Goal: Find specific fact: Find specific fact

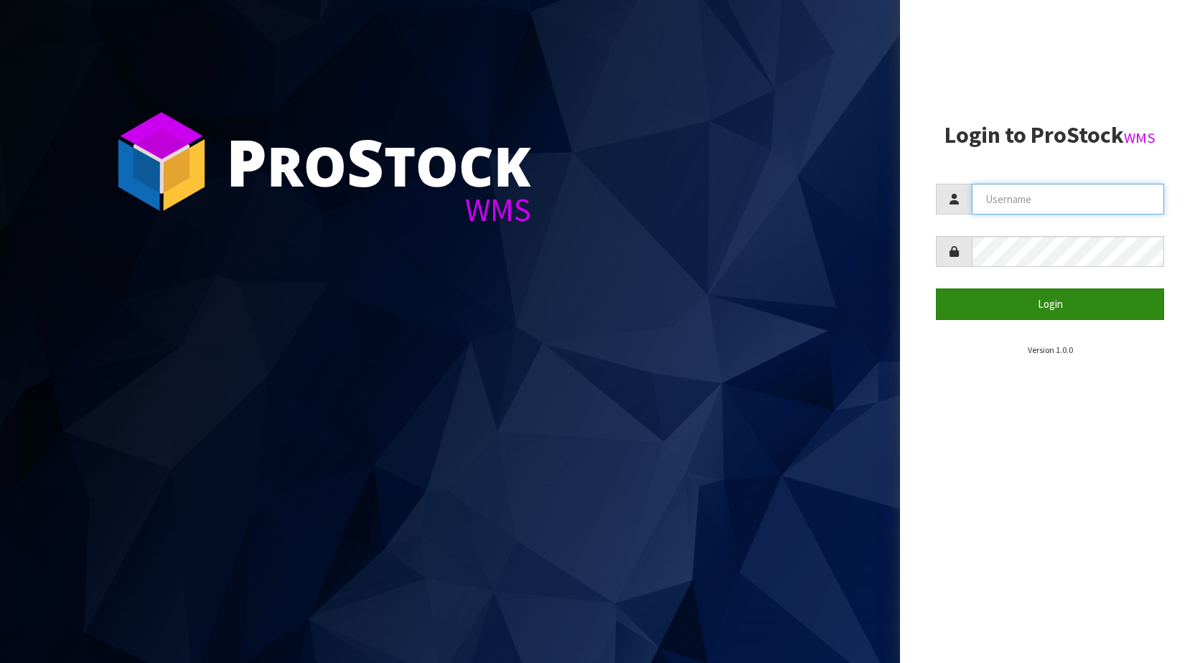
type input "KitchenAid"
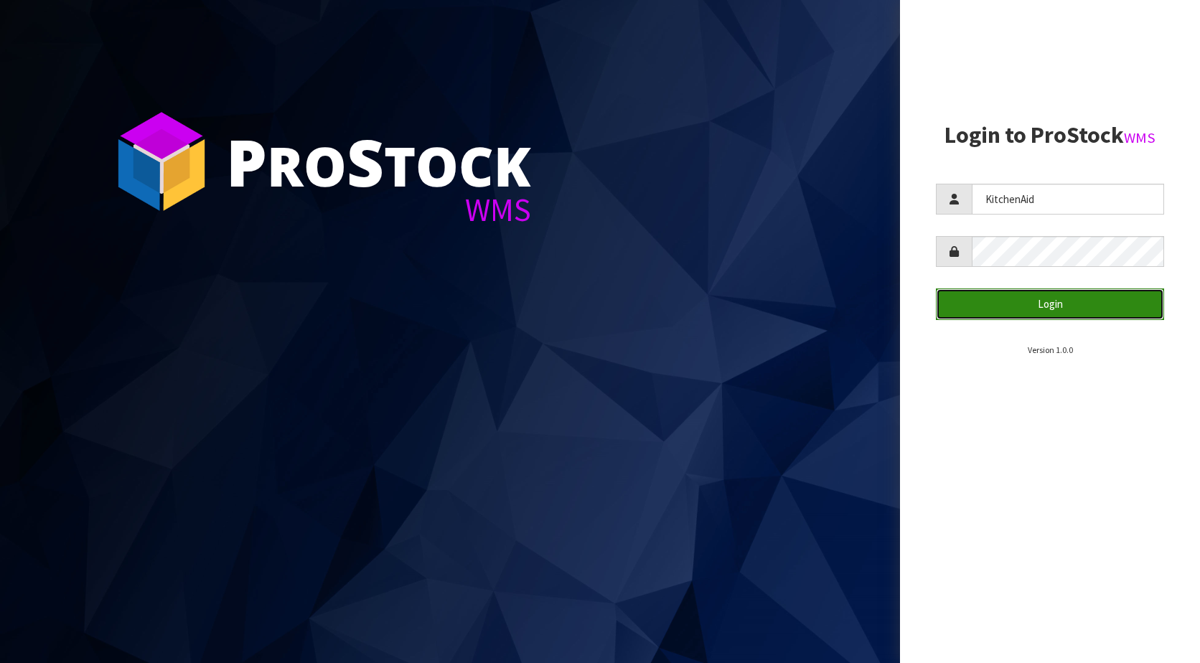
click at [1082, 304] on button "Login" at bounding box center [1050, 304] width 228 height 31
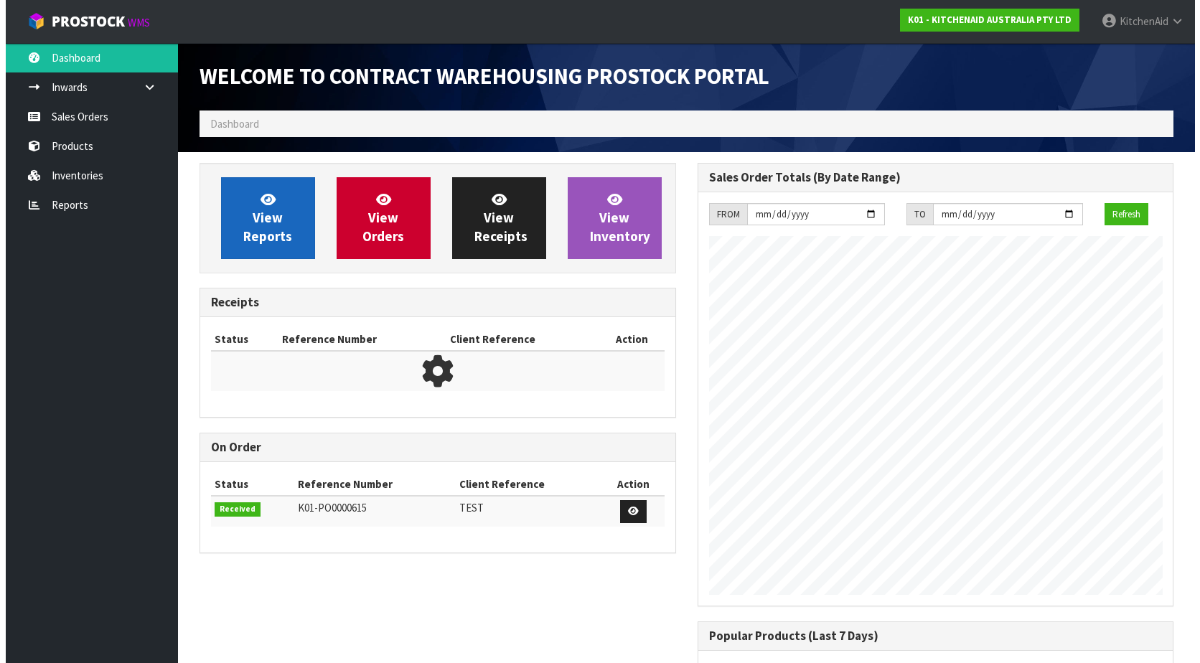
scroll to position [796, 497]
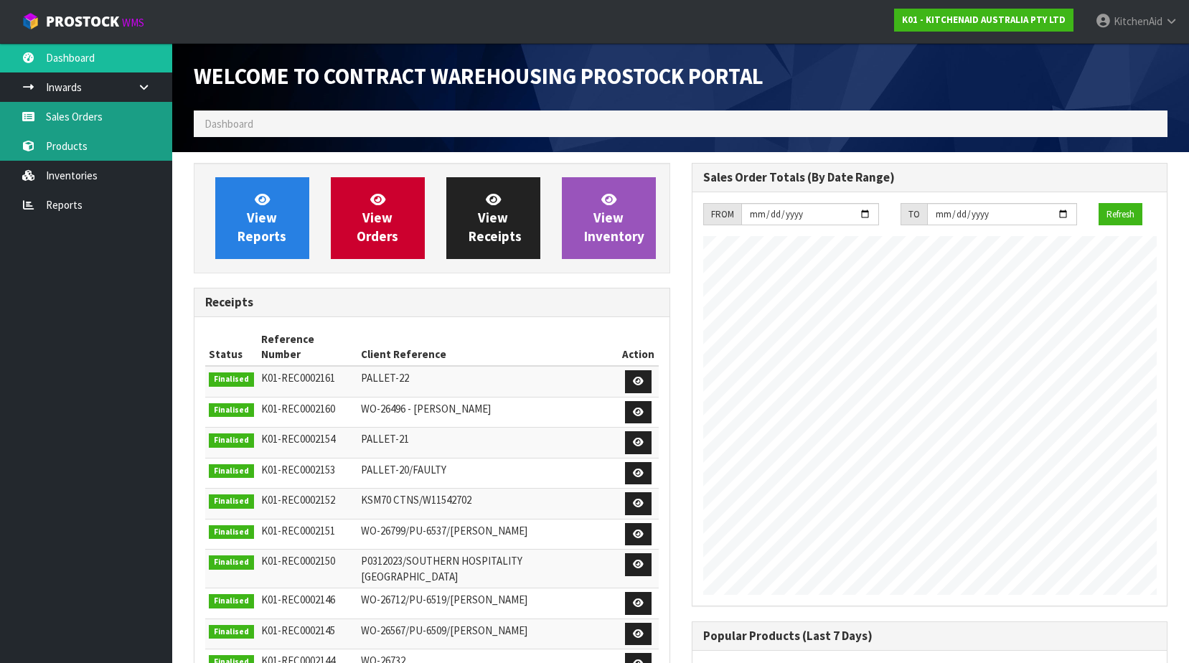
drag, startPoint x: 101, startPoint y: 123, endPoint x: 93, endPoint y: 146, distance: 25.2
click at [101, 123] on link "Sales Orders" at bounding box center [86, 116] width 172 height 29
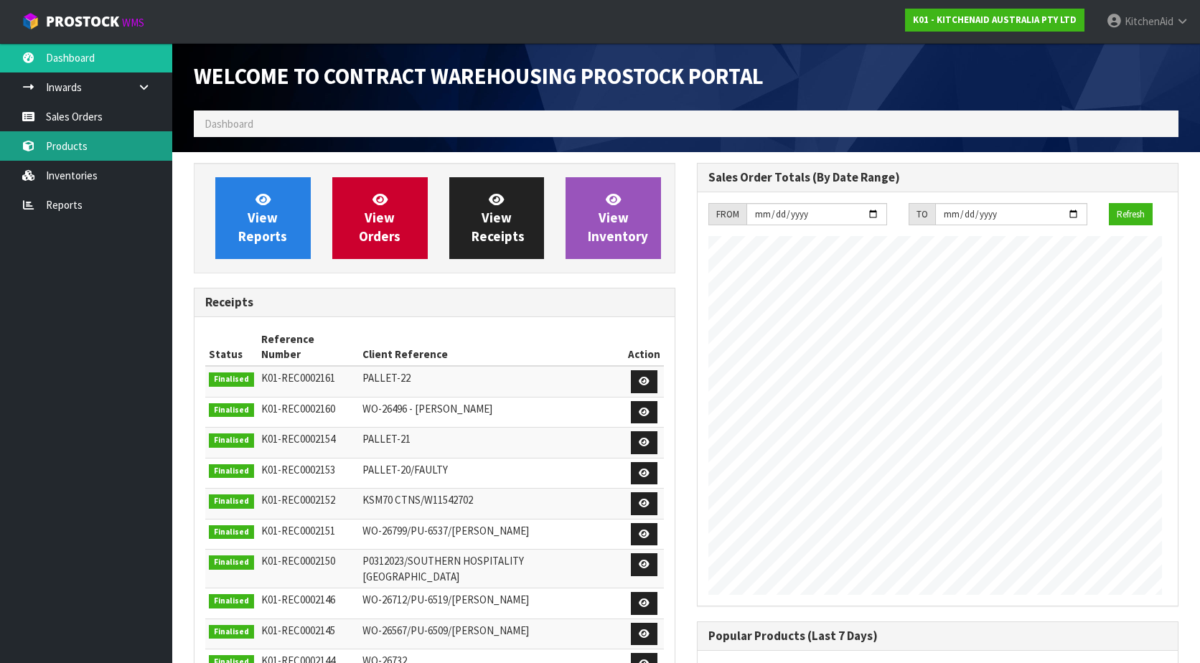
click at [87, 153] on body "Toggle navigation ProStock WMS K01 - KITCHENAID AUSTRALIA PTY LTD [GEOGRAPHIC_D…" at bounding box center [600, 331] width 1200 height 663
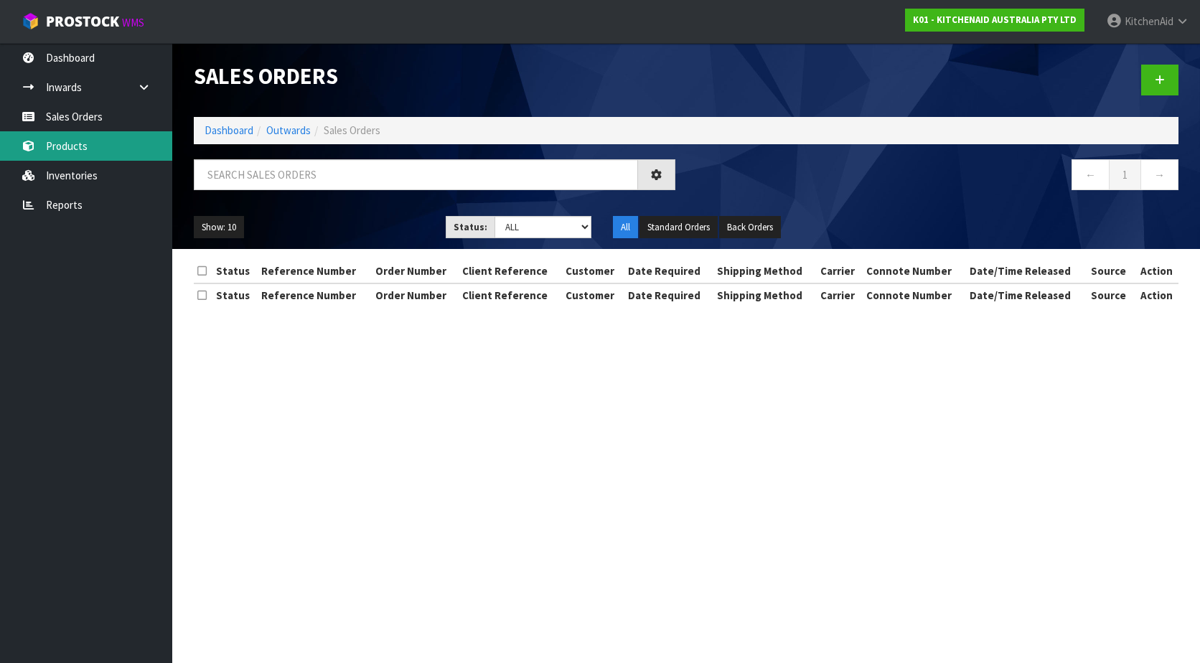
click at [92, 149] on link "Products" at bounding box center [86, 145] width 172 height 29
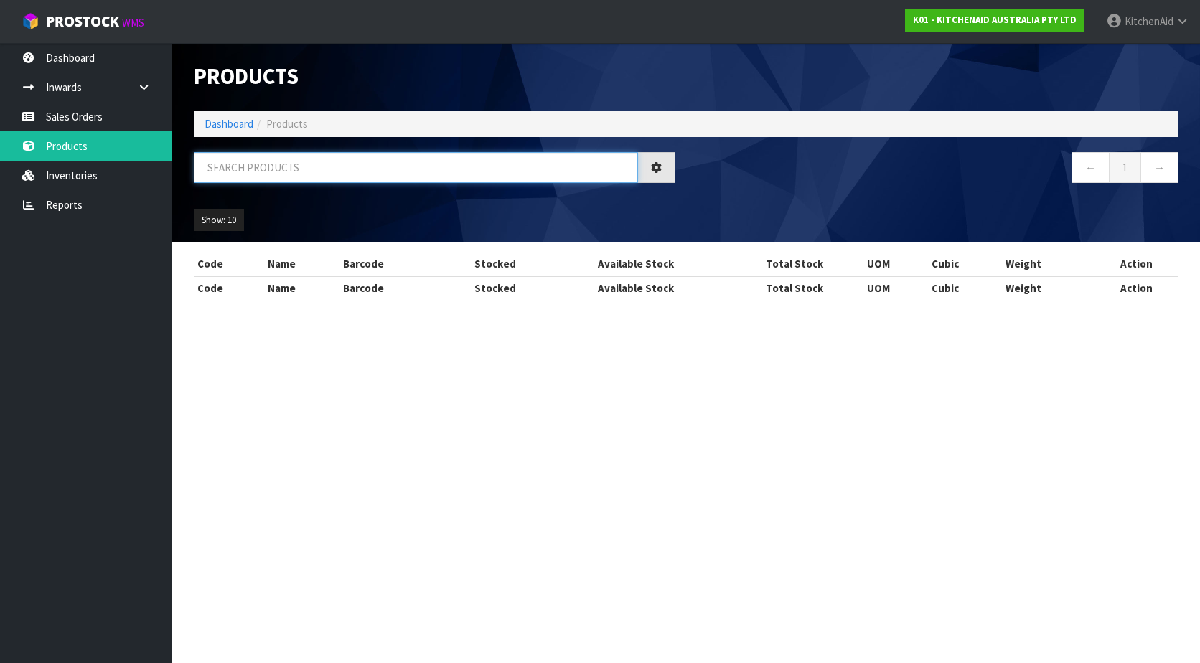
click at [288, 168] on input "text" at bounding box center [416, 167] width 444 height 31
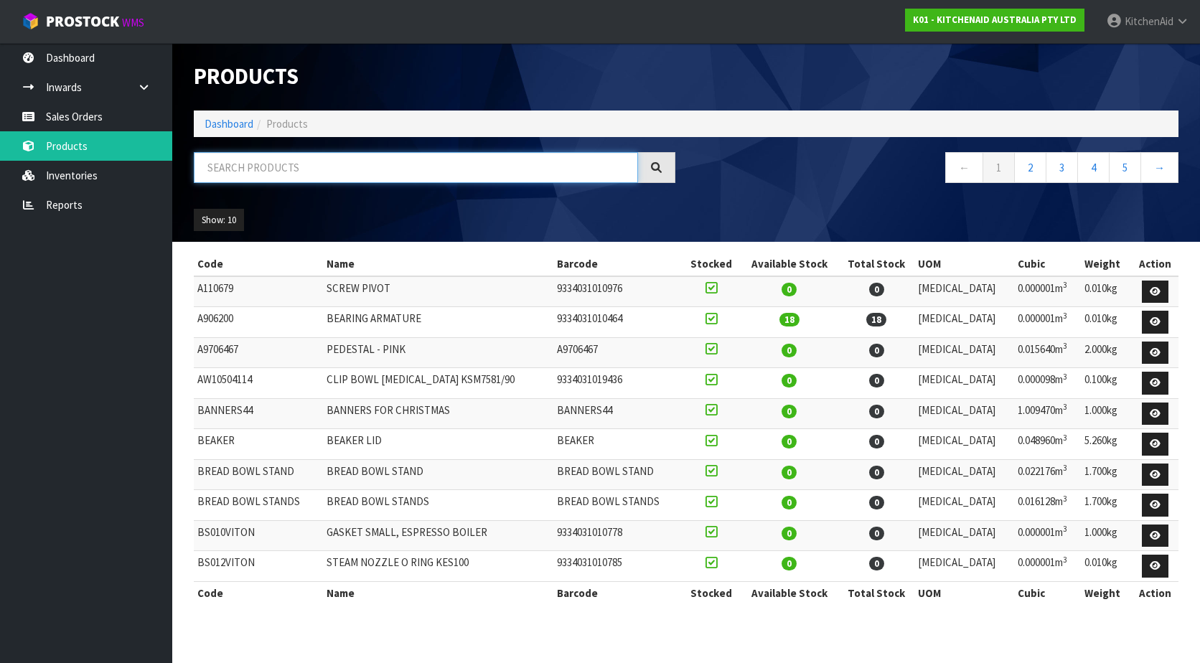
paste input "3184264"
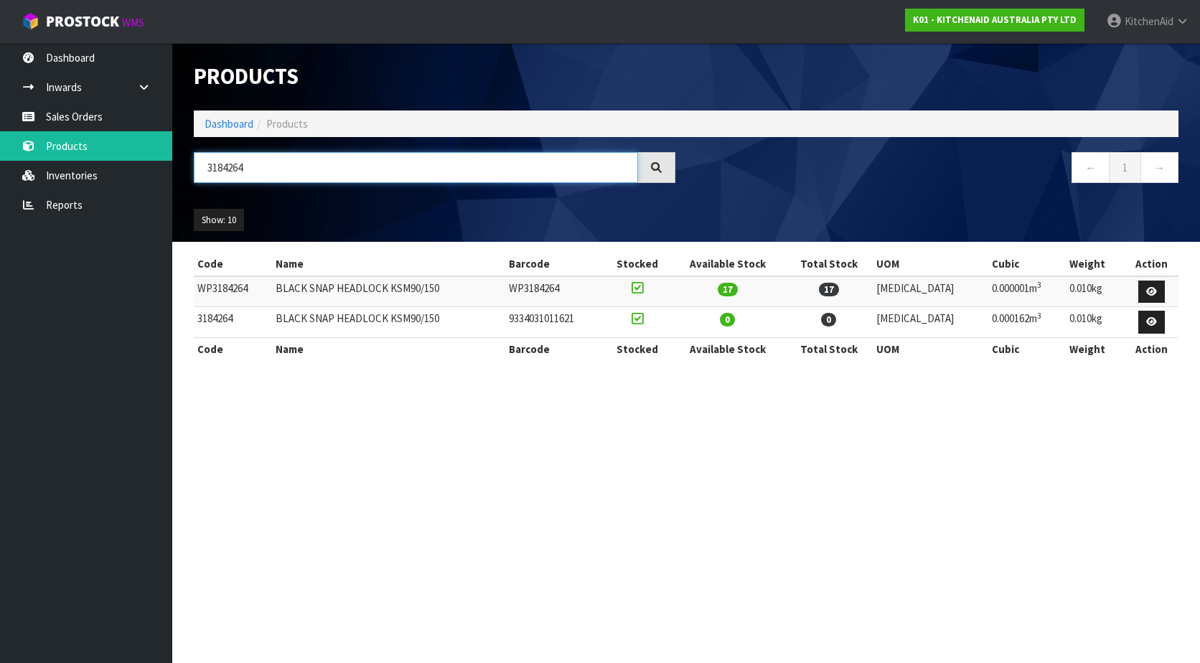
type input "3184264"
drag, startPoint x: 249, startPoint y: 289, endPoint x: 197, endPoint y: 289, distance: 52.4
click at [197, 289] on td "WP3184264" at bounding box center [233, 291] width 78 height 31
copy td "WP3184264"
click at [330, 424] on section "Products Import Products Drop file here to import csv template Dashboard Produc…" at bounding box center [600, 331] width 1200 height 663
